Goal: Transaction & Acquisition: Purchase product/service

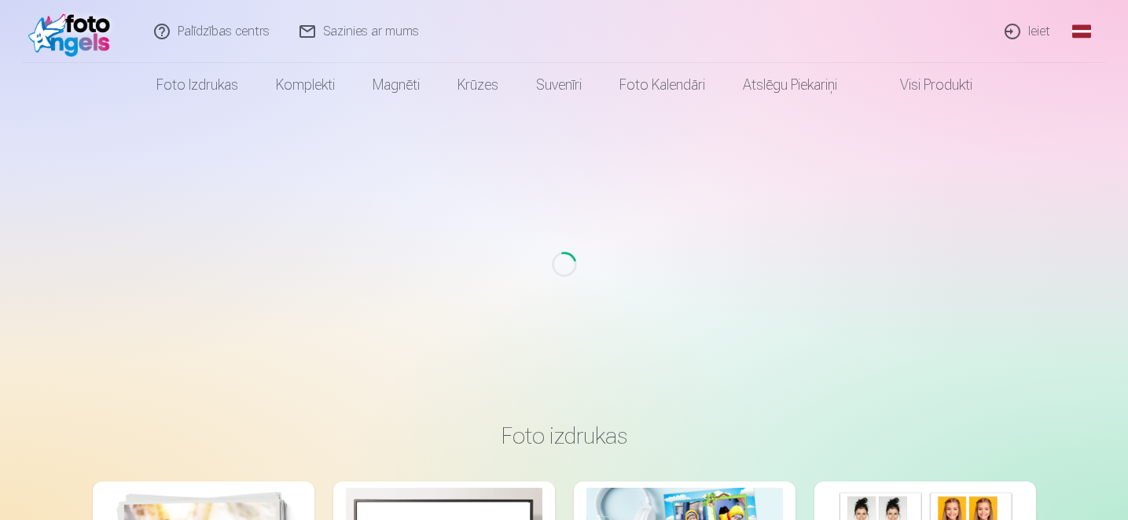
click at [1034, 30] on link "Ieiet" at bounding box center [1027, 31] width 75 height 63
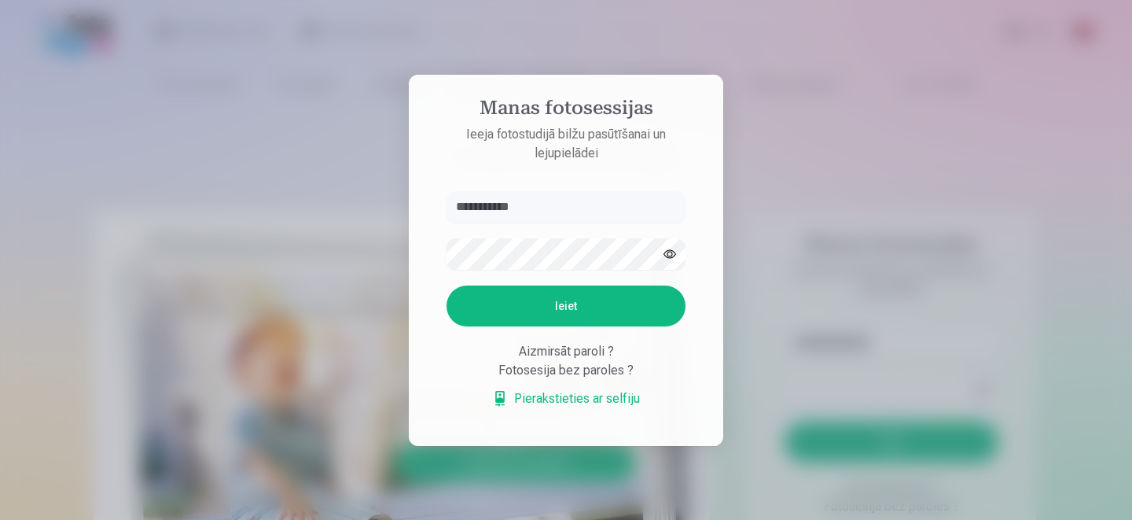
type input "**********"
click at [667, 254] on button "button" at bounding box center [670, 254] width 30 height 30
click at [527, 311] on button "Ieiet" at bounding box center [565, 305] width 239 height 41
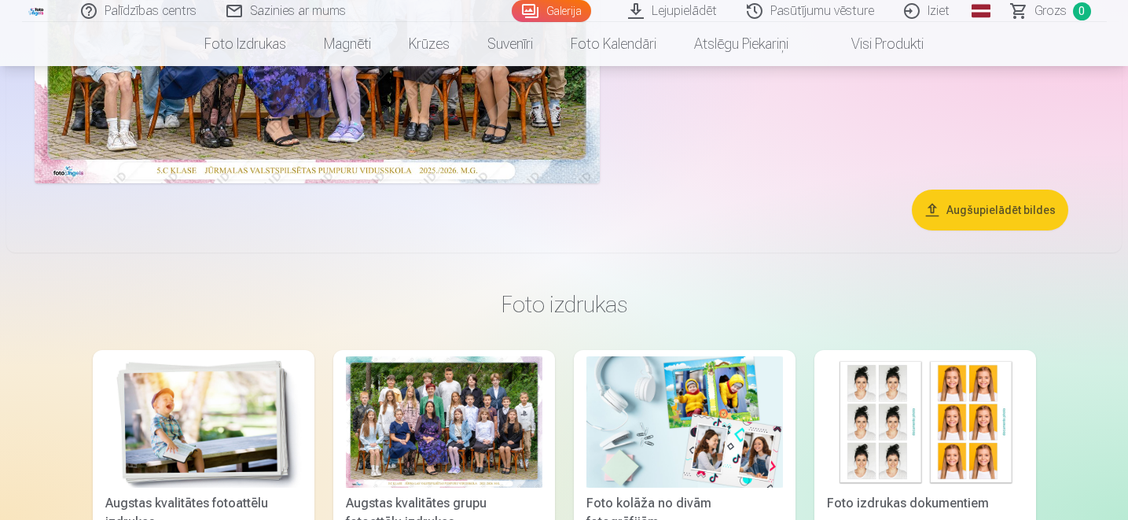
scroll to position [370, 0]
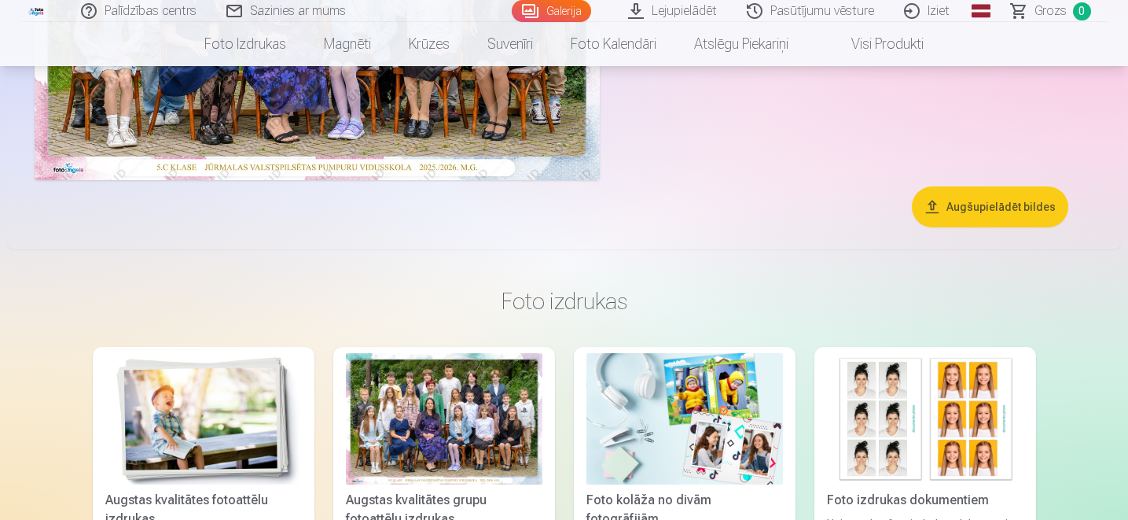
click at [968, 207] on button "Augšupielādēt bildes" at bounding box center [990, 206] width 156 height 41
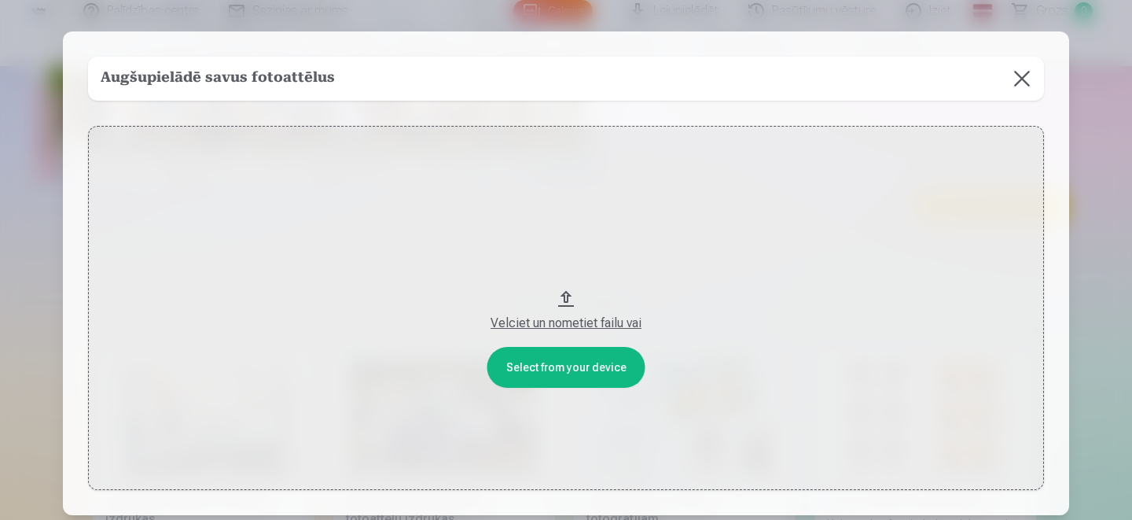
click at [1021, 69] on button at bounding box center [1022, 79] width 44 height 44
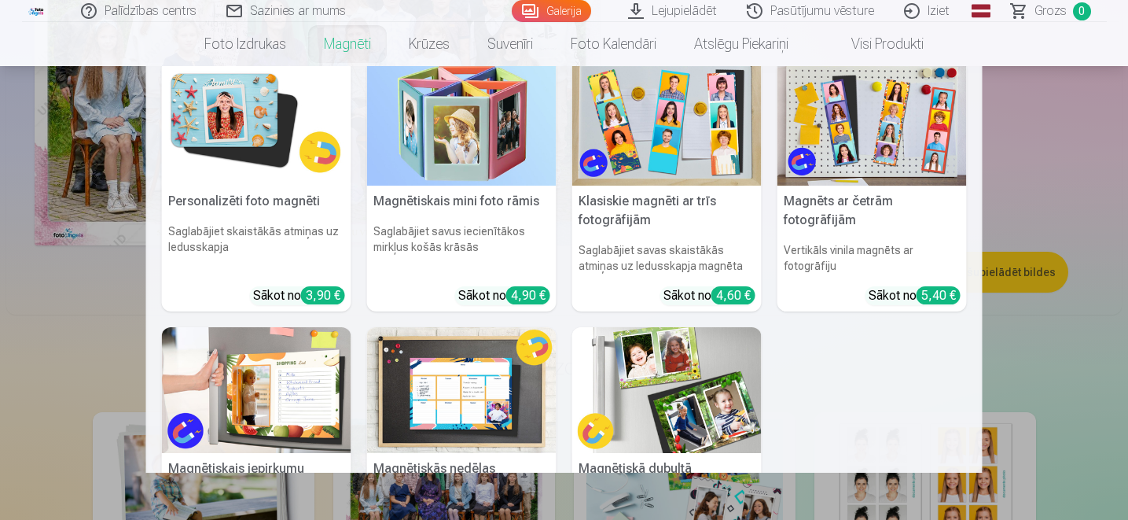
scroll to position [0, 0]
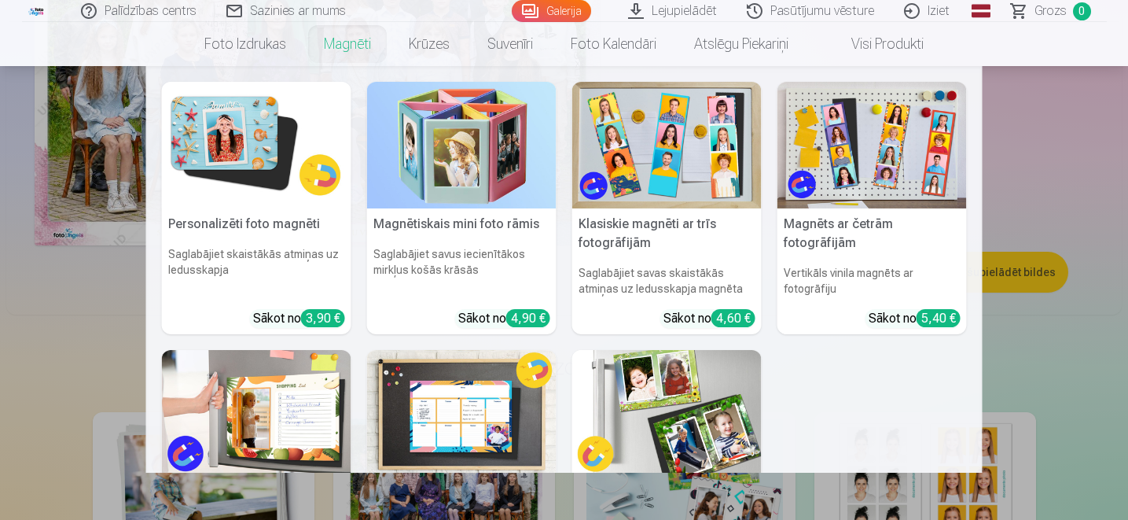
click at [24, 310] on nav "Personalizēti foto magnēti Saglabājiet skaistākās atmiņas uz ledusskapja Sākot …" at bounding box center [564, 269] width 1128 height 406
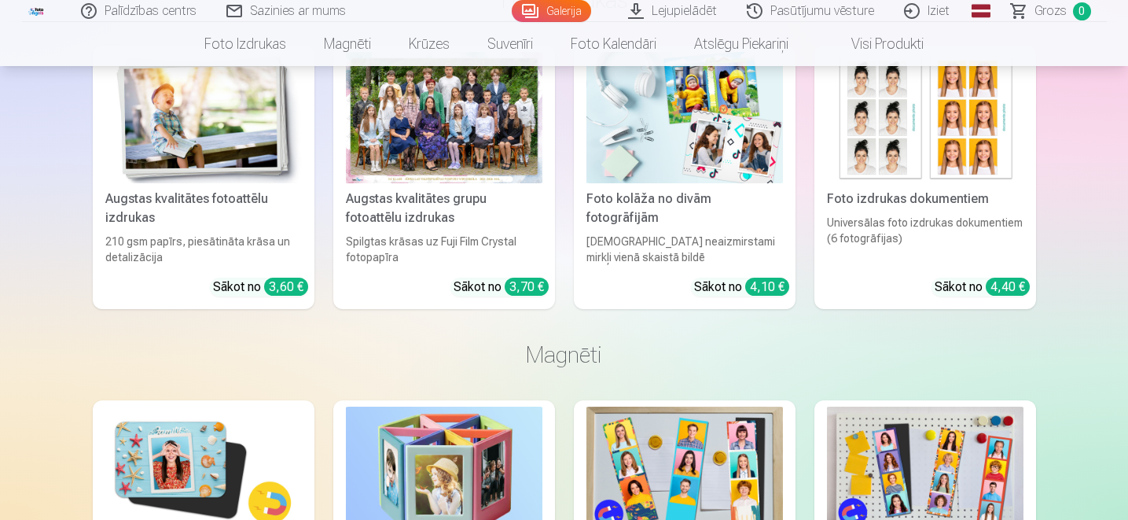
scroll to position [674, 0]
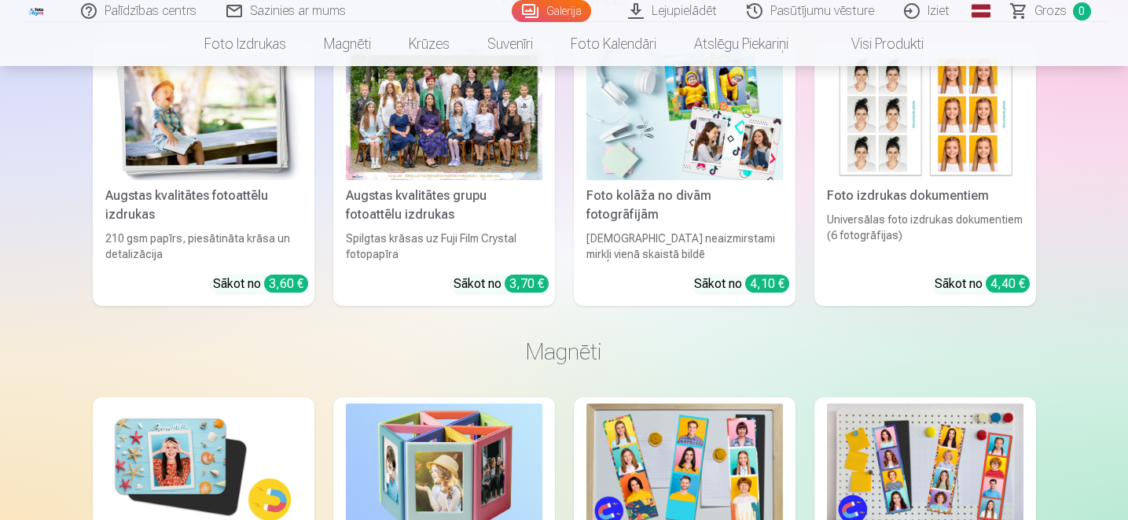
click at [226, 172] on img at bounding box center [203, 114] width 196 height 131
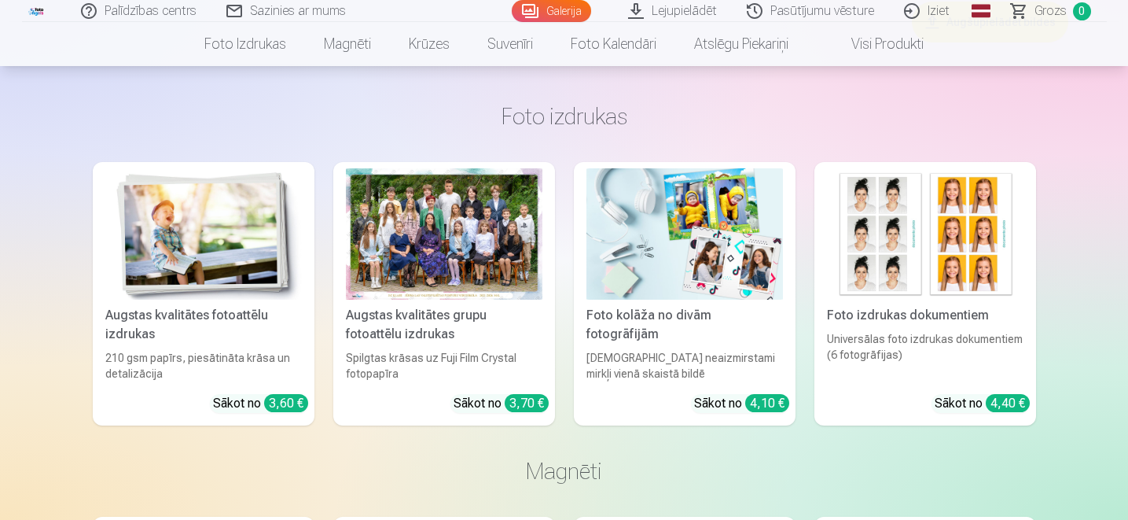
scroll to position [571, 0]
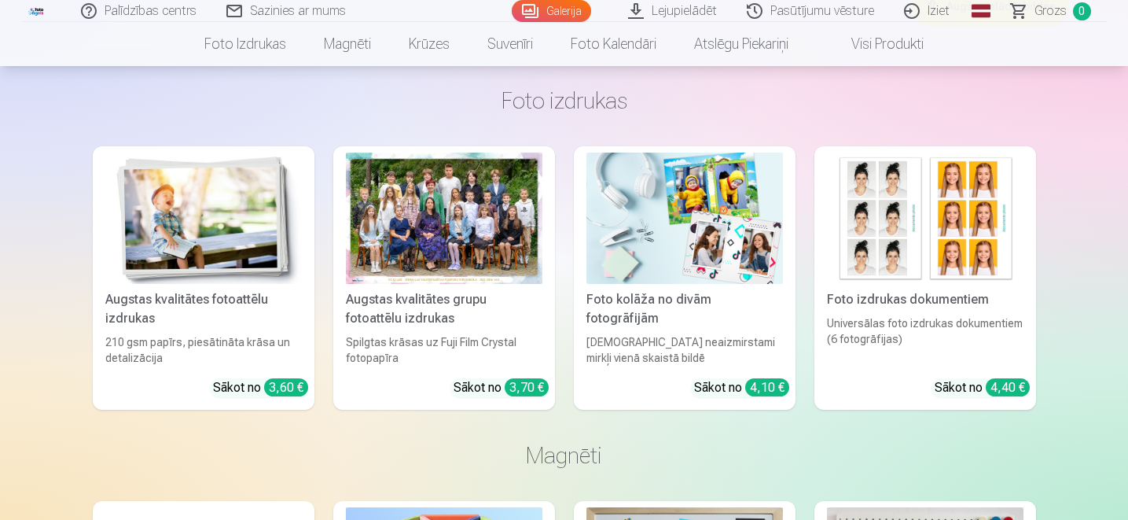
click at [528, 392] on link "Augstas kvalitātes grupu fotoattēlu izdrukas Spilgtas krāsas uz Fuji Film Cryst…" at bounding box center [444, 277] width 222 height 263
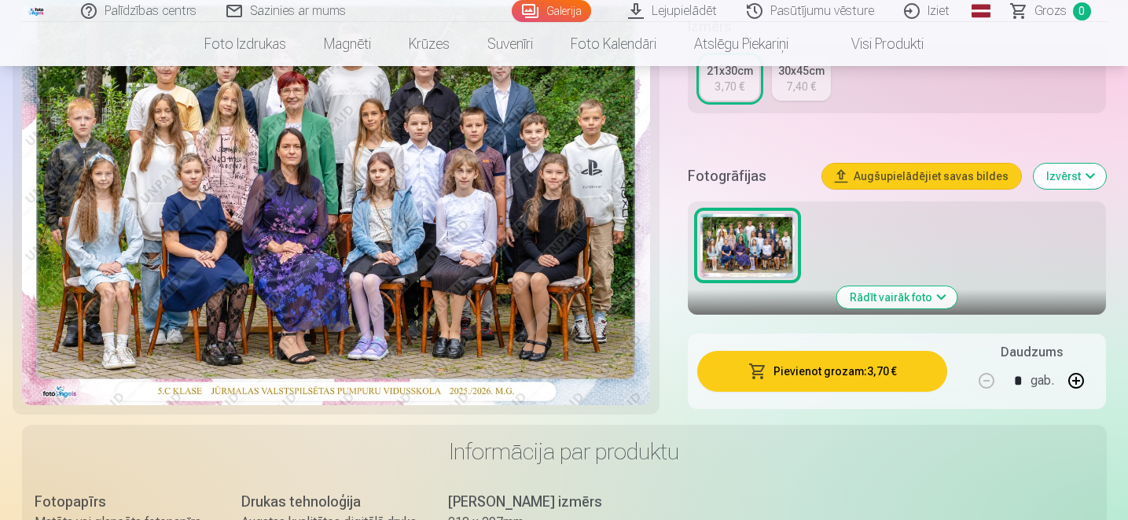
scroll to position [424, 0]
